Goal: Find specific page/section: Find specific page/section

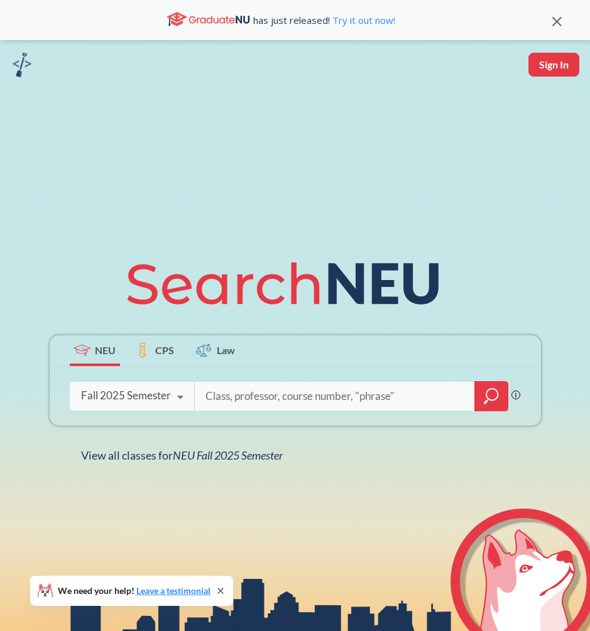
click at [477, 389] on div at bounding box center [491, 396] width 34 height 30
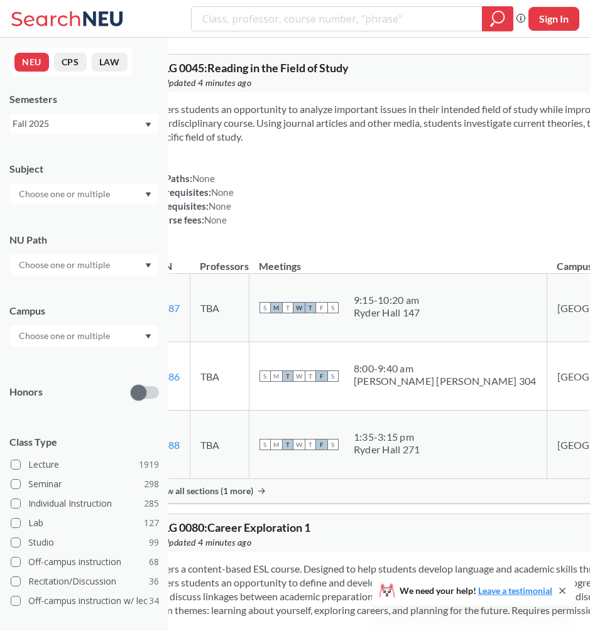
click at [98, 198] on input "text" at bounding box center [66, 194] width 106 height 15
click at [96, 219] on div "CS ( 115 )" at bounding box center [87, 216] width 142 height 14
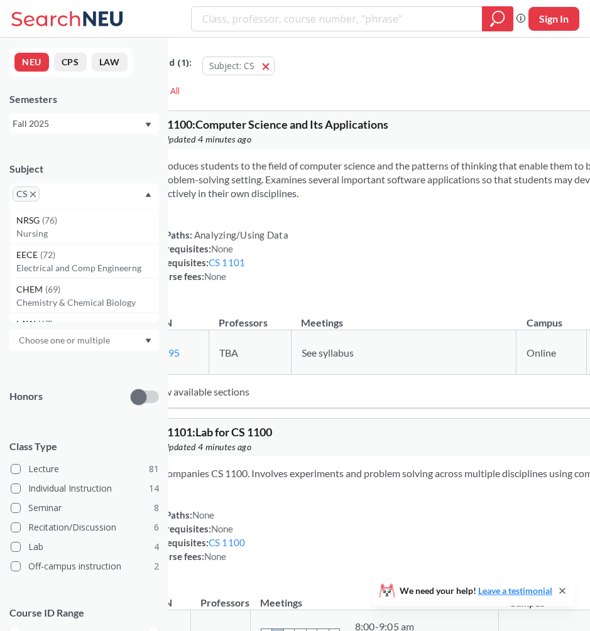
click at [236, 94] on div "Applied ( 1 ): Subject: CS CS Clear All" at bounding box center [464, 72] width 646 height 57
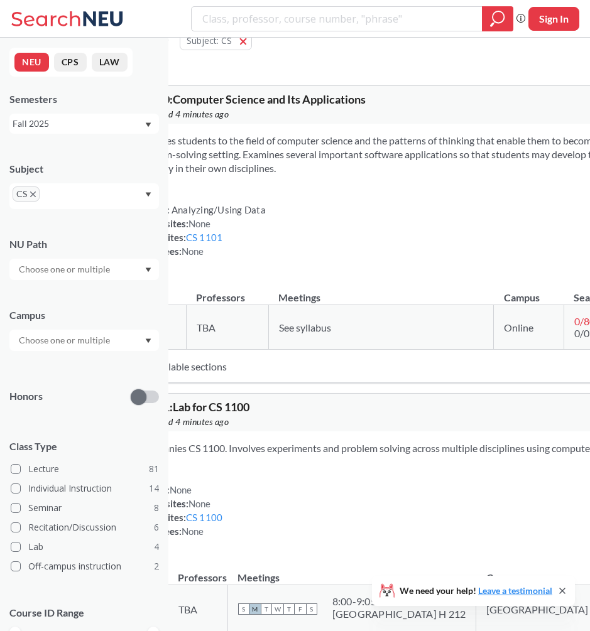
scroll to position [26, 23]
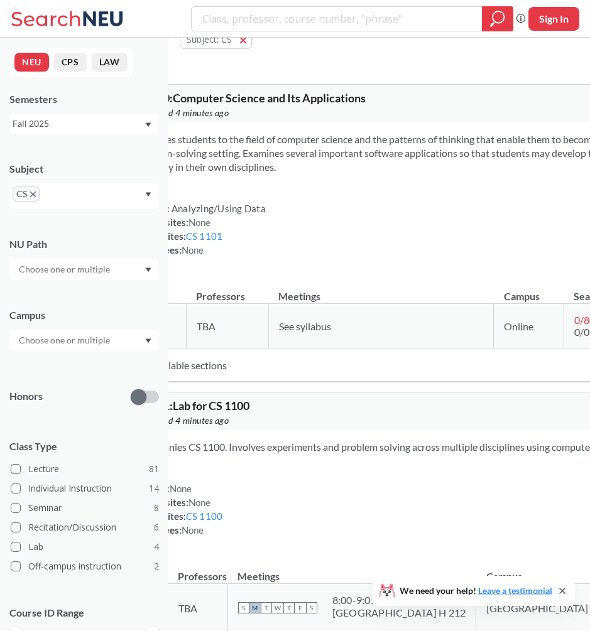
click at [108, 106] on div "Semesters" at bounding box center [83, 99] width 149 height 14
click at [37, 61] on button "NEU" at bounding box center [31, 62] width 35 height 19
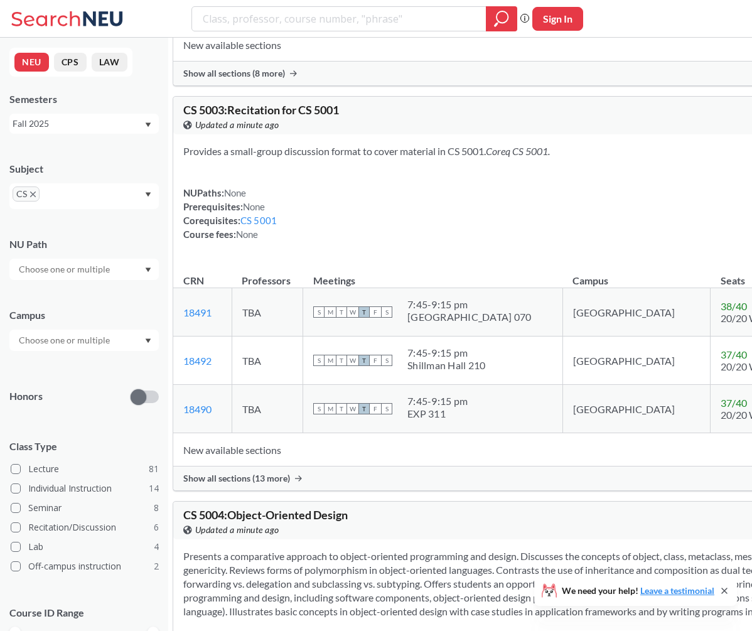
scroll to position [14275, 0]
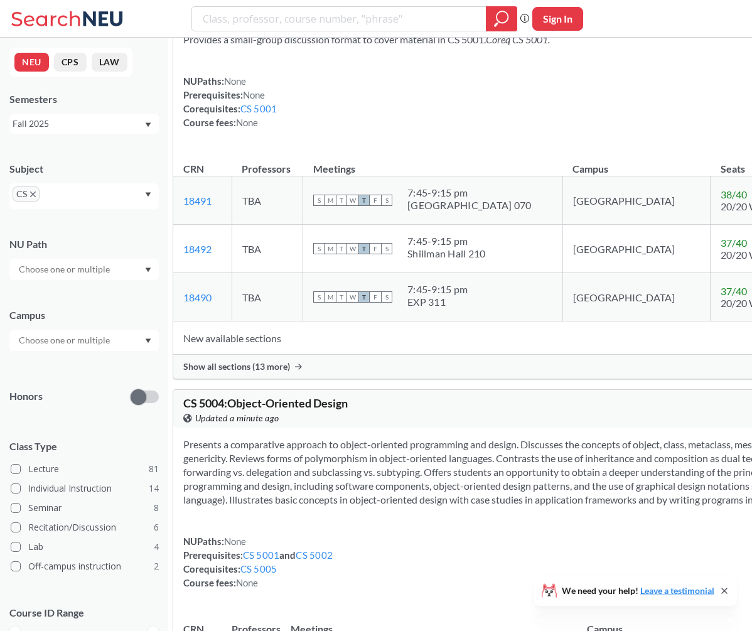
click at [33, 195] on icon "X to remove pill" at bounding box center [33, 195] width 6 height 6
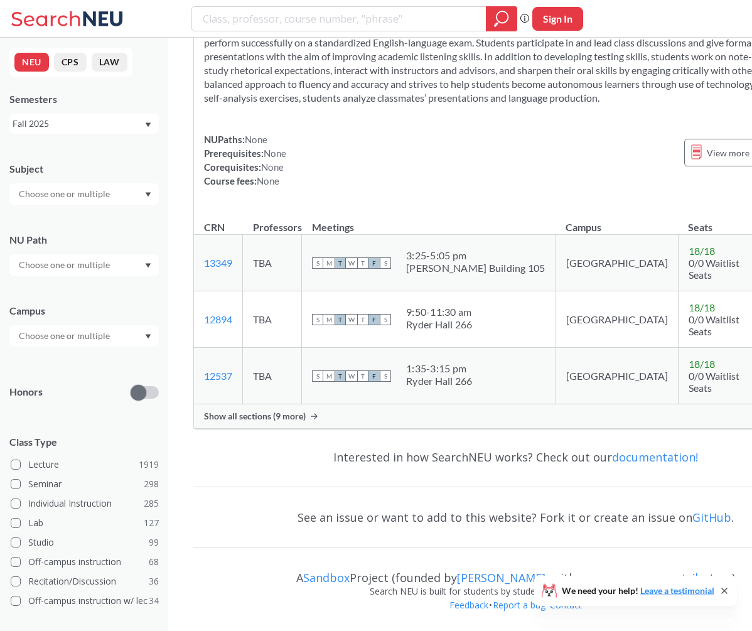
scroll to position [3969, 0]
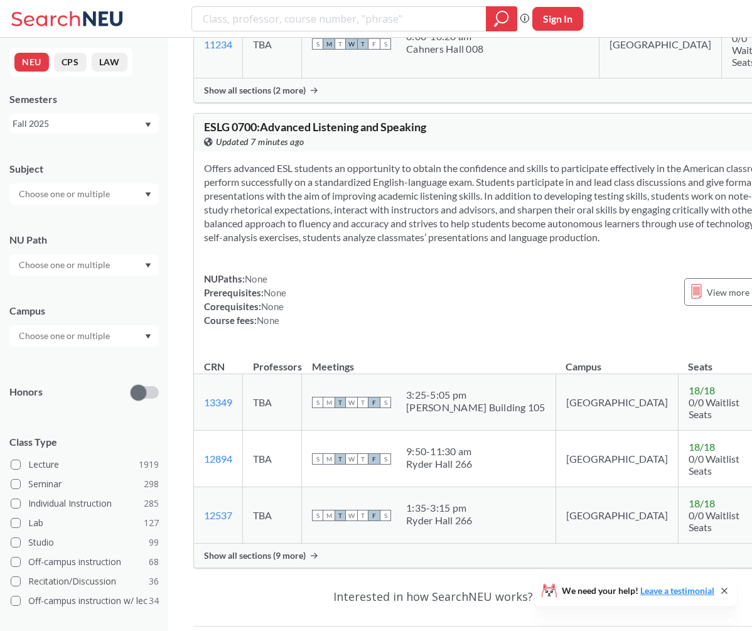
click at [49, 195] on input "text" at bounding box center [66, 194] width 106 height 15
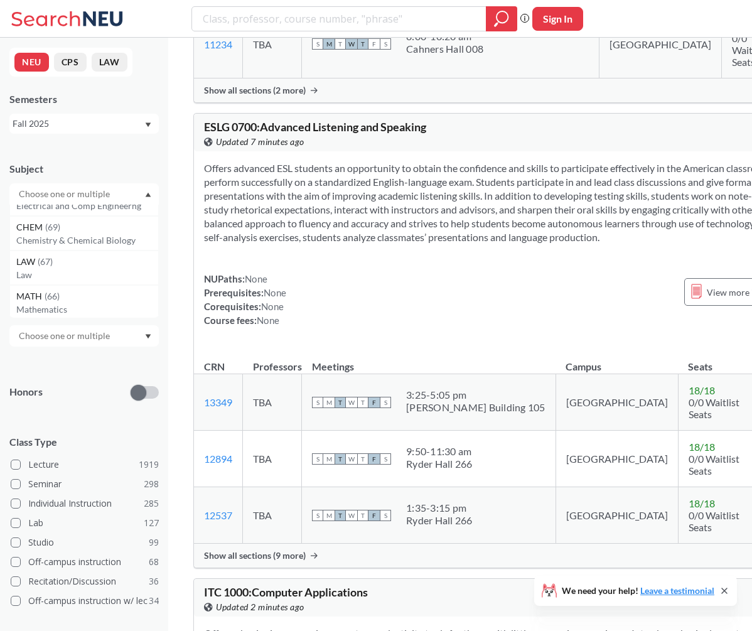
scroll to position [93, 0]
